Goal: Task Accomplishment & Management: Manage account settings

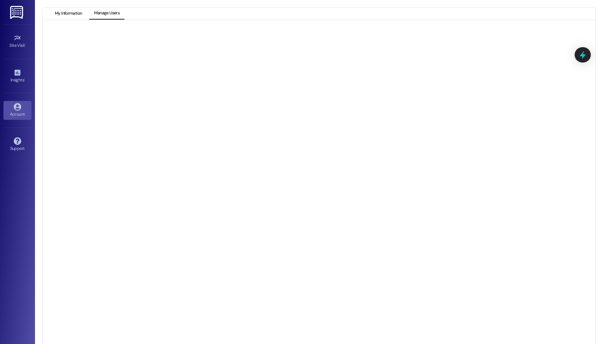
scroll to position [2, 0]
click at [70, 9] on button "My Information" at bounding box center [68, 12] width 37 height 12
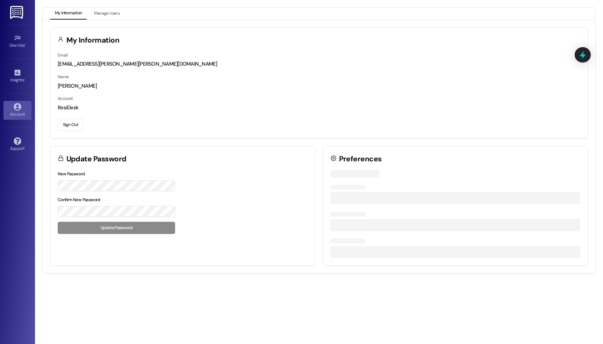
click at [76, 122] on button "Sign Out" at bounding box center [71, 125] width 26 height 12
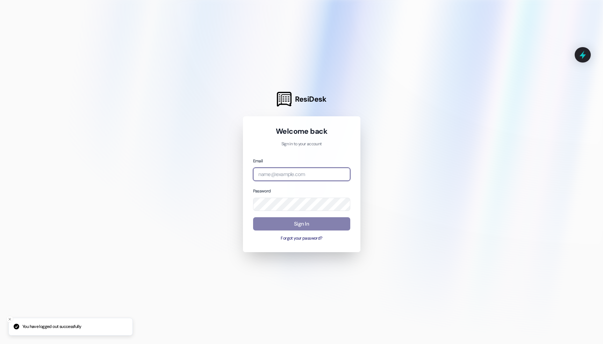
click at [341, 172] on input "email" at bounding box center [301, 175] width 97 height 14
click at [0, 344] on com-1password-button at bounding box center [0, 344] width 0 height 0
type input "[EMAIL_ADDRESS][PERSON_NAME][PERSON_NAME][DOMAIN_NAME]"
